Goal: Task Accomplishment & Management: Manage account settings

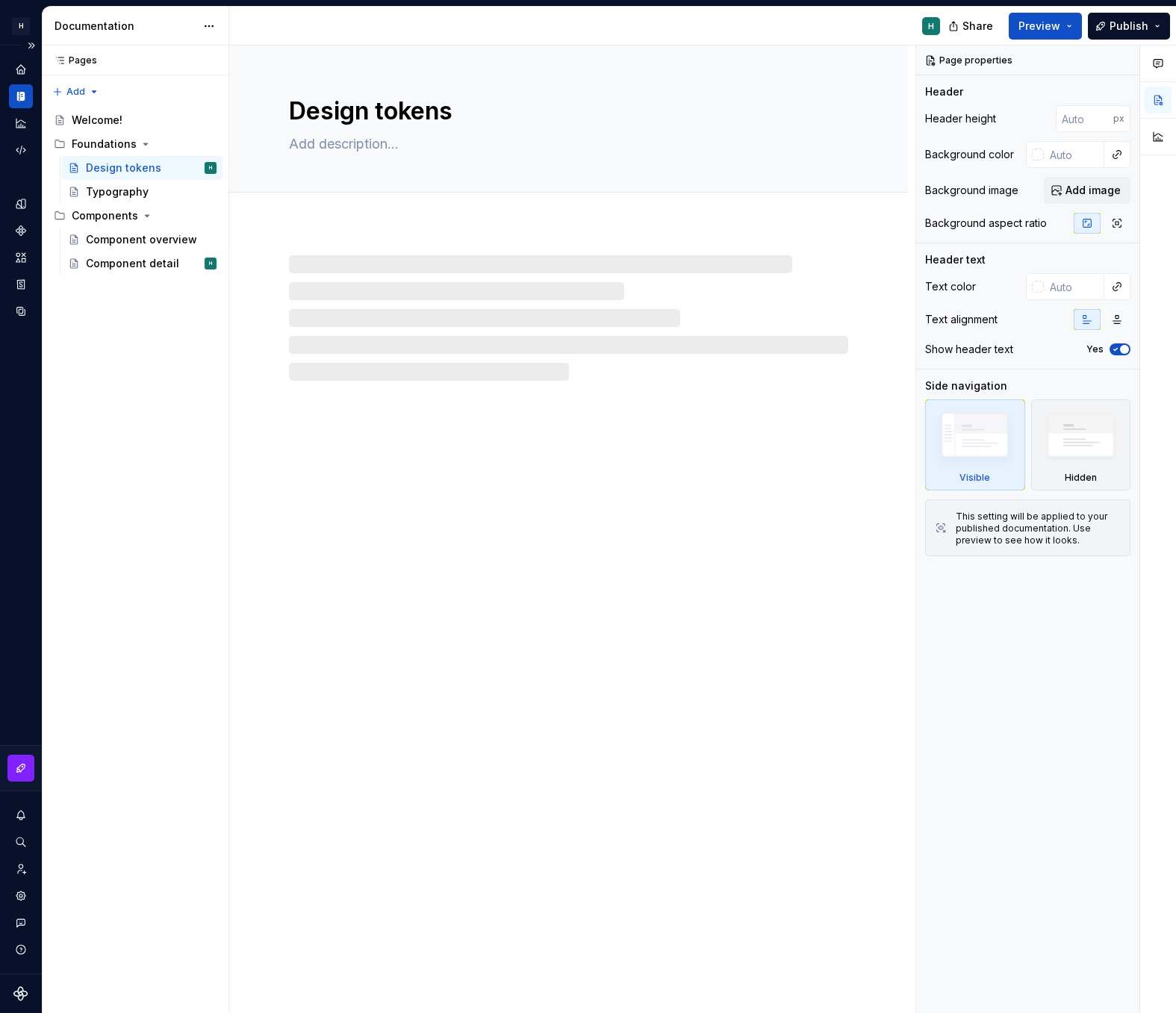
type textarea "*"
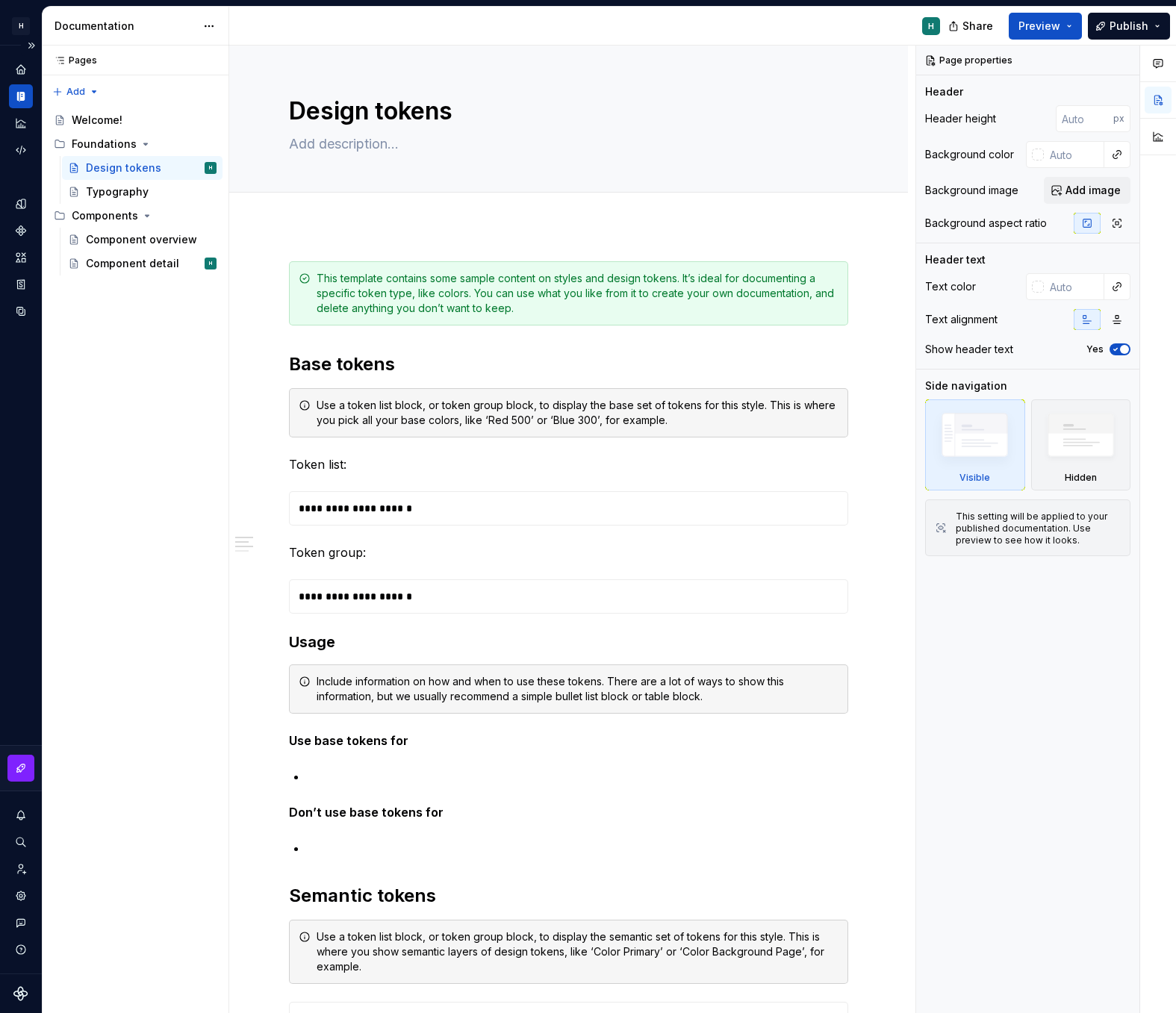
click at [15, 992] on icon "Supernova Logo" at bounding box center [20, 993] width 15 height 15
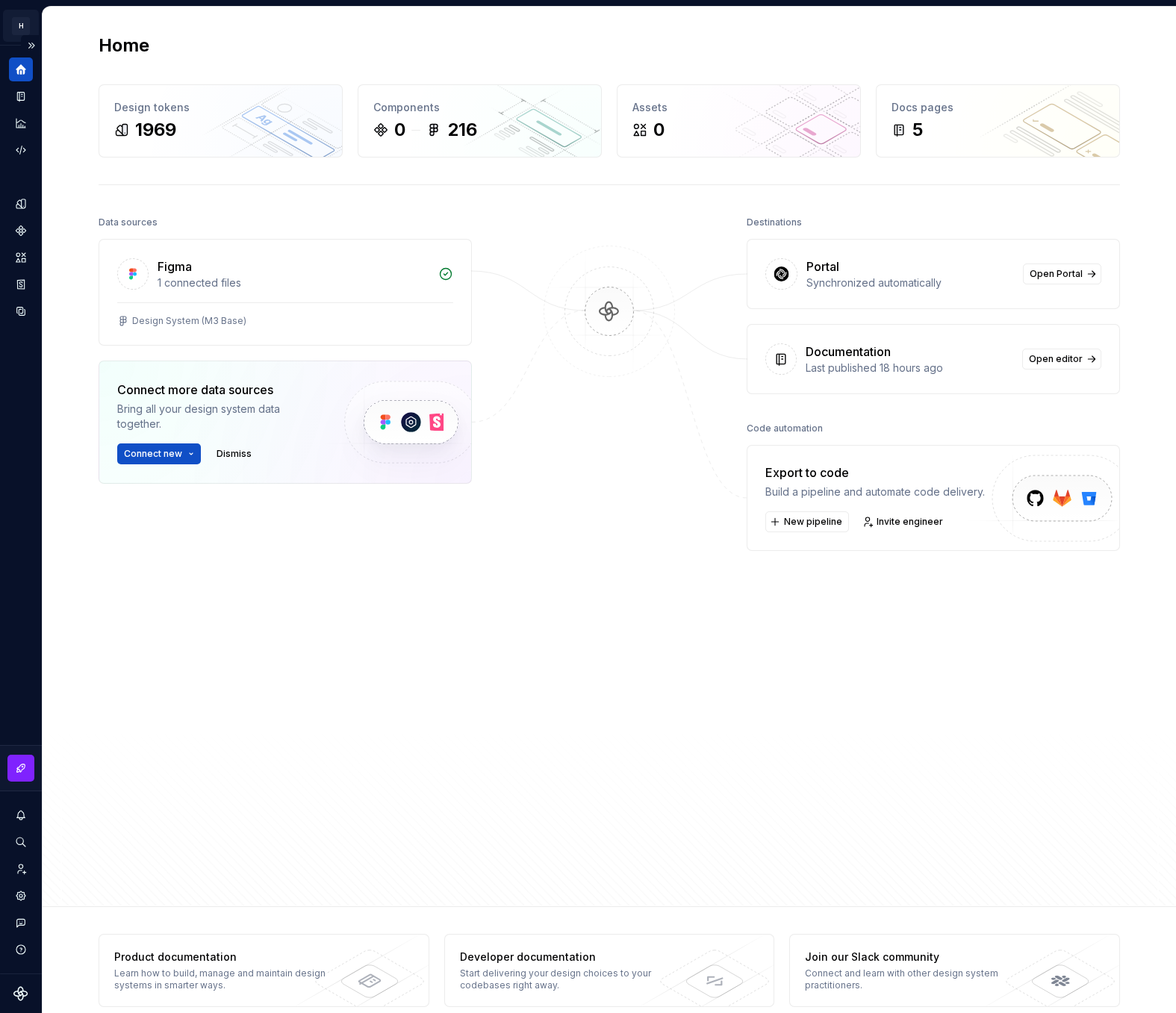
click at [18, 21] on html "H My Design System H Design system data Home Design tokens 1969 Components 0 21…" at bounding box center [588, 506] width 1176 height 1013
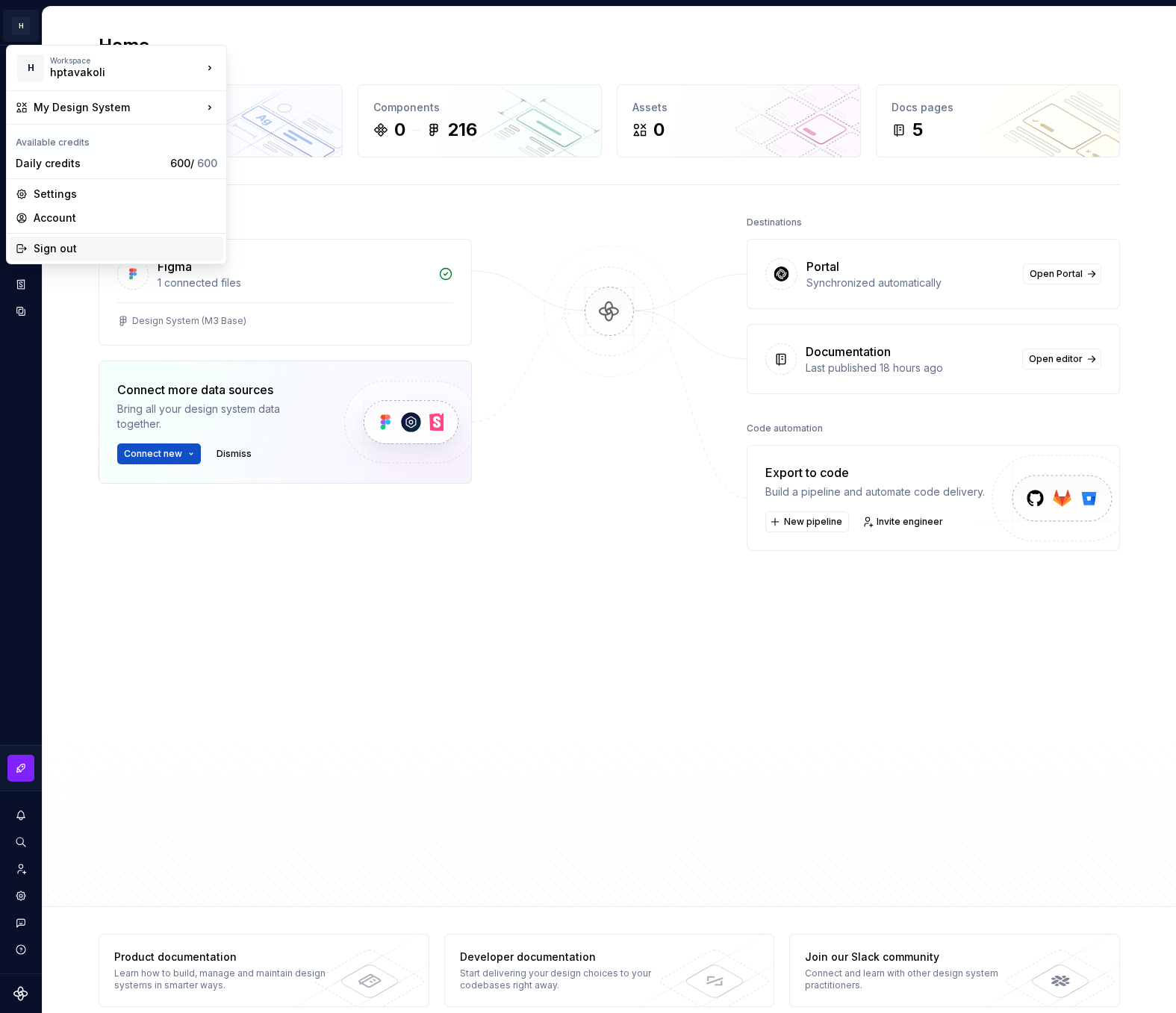
click at [49, 255] on div "Sign out" at bounding box center [126, 248] width 184 height 15
